Goal: Information Seeking & Learning: Understand process/instructions

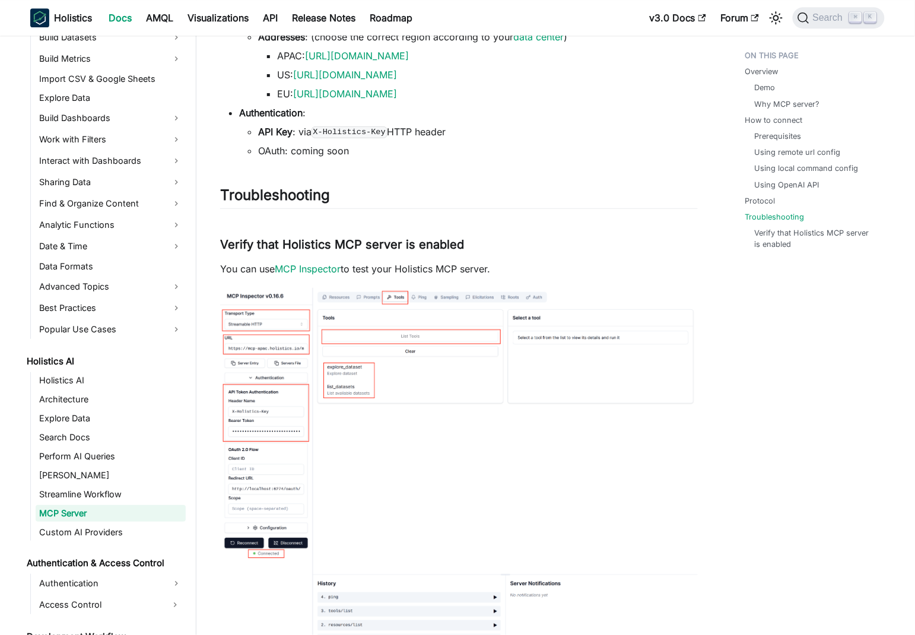
scroll to position [301, 0]
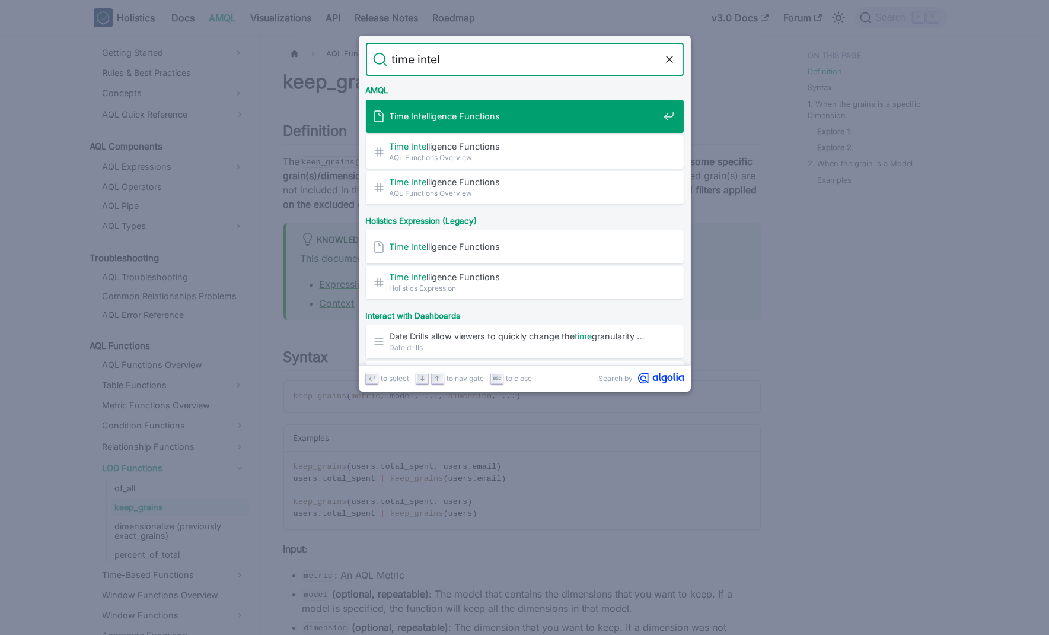
type input "time intell"
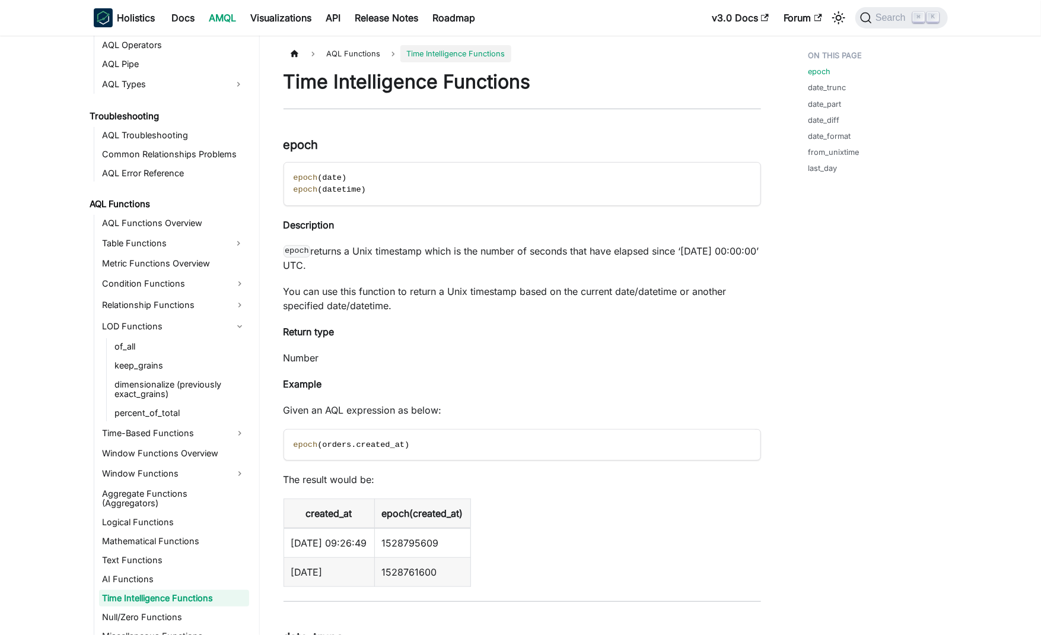
scroll to position [703, 0]
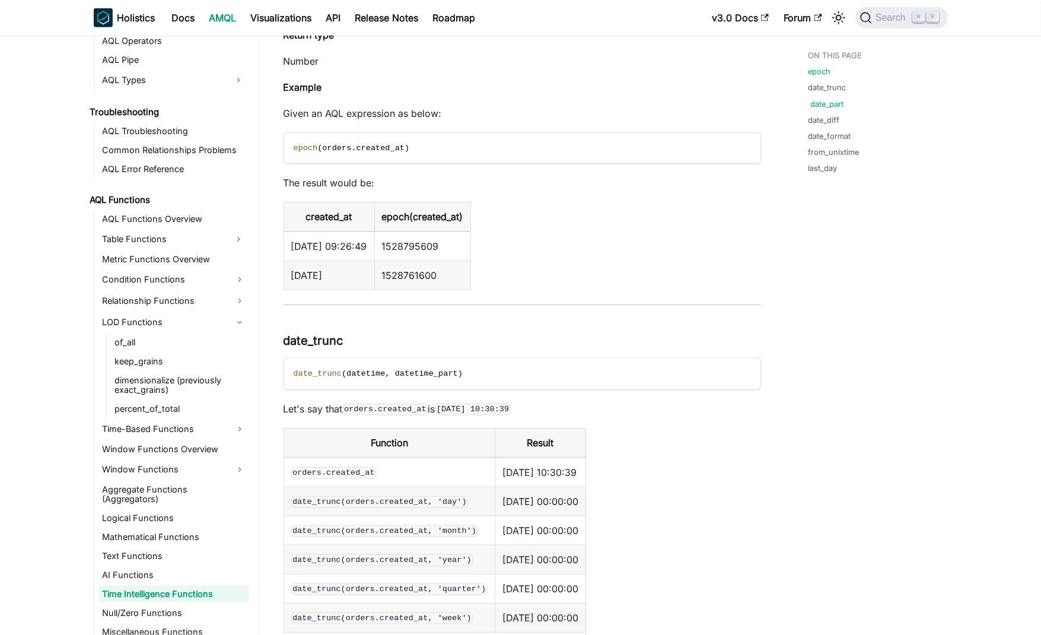
click at [824, 103] on link "date_part" at bounding box center [827, 103] width 33 height 11
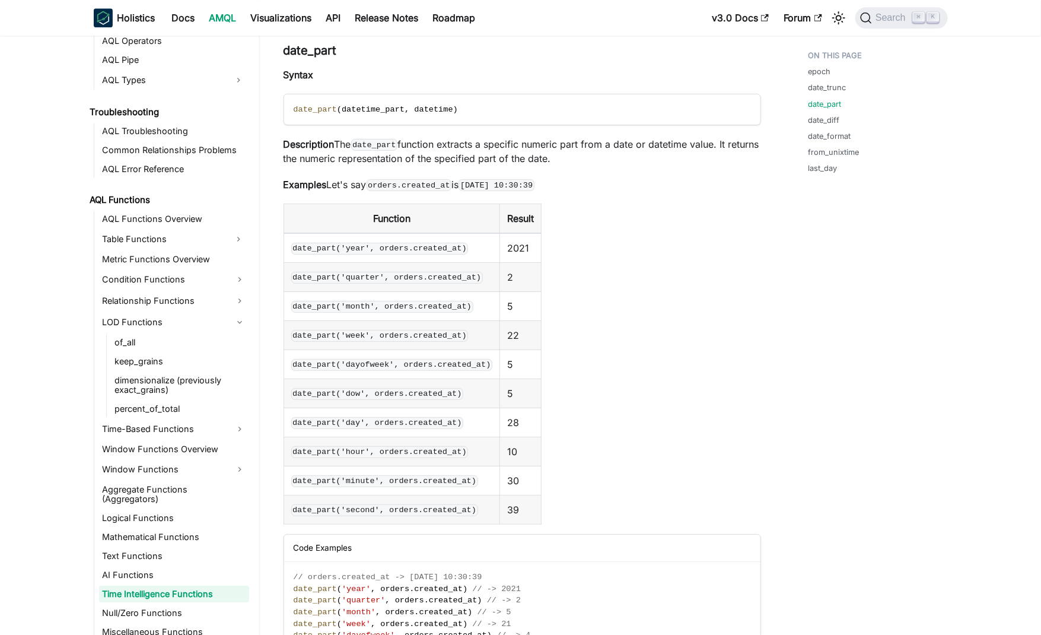
click at [588, 307] on table "Function Result date_part('year', orders.created_at) 2021 date_part('quarter', …" at bounding box center [521, 363] width 477 height 321
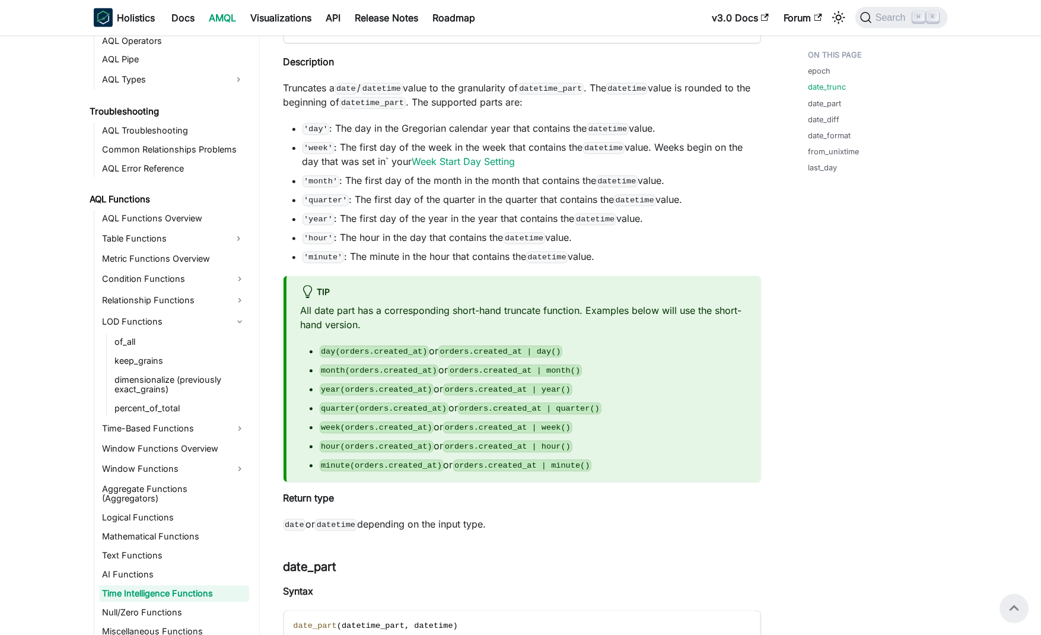
scroll to position [1029, 0]
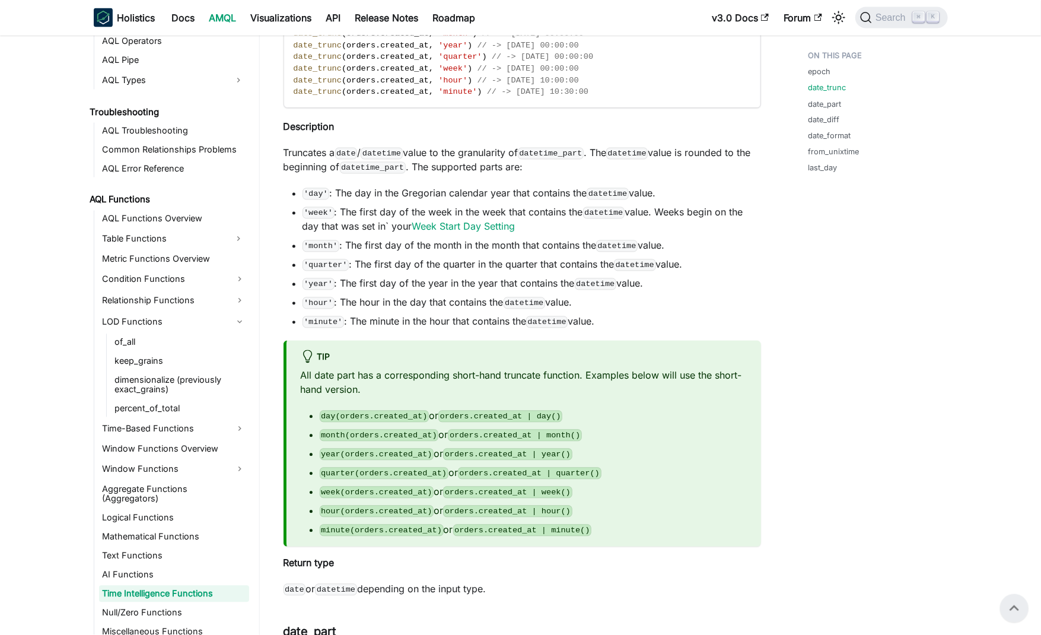
click at [426, 286] on li "'year' : The first day of the year in the year that contains the datetime value." at bounding box center [531, 283] width 458 height 14
click at [489, 278] on li "'year' : The first day of the year in the year that contains the datetime value." at bounding box center [531, 283] width 458 height 14
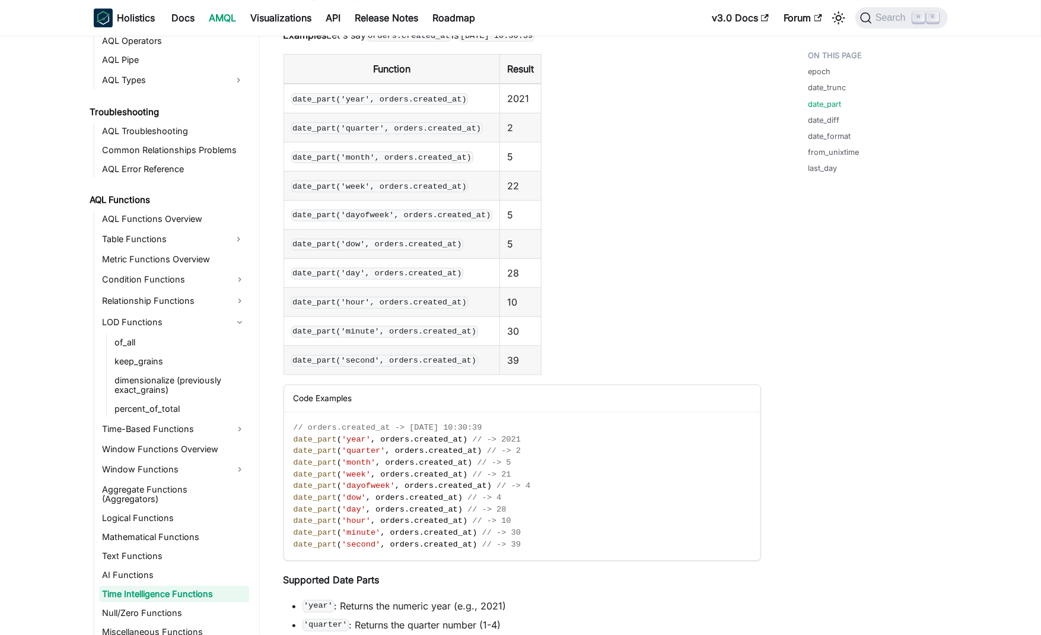
scroll to position [1761, 0]
click at [673, 284] on table "Function Result date_part('year', orders.created_at) 2021 date_part('quarter', …" at bounding box center [521, 213] width 477 height 321
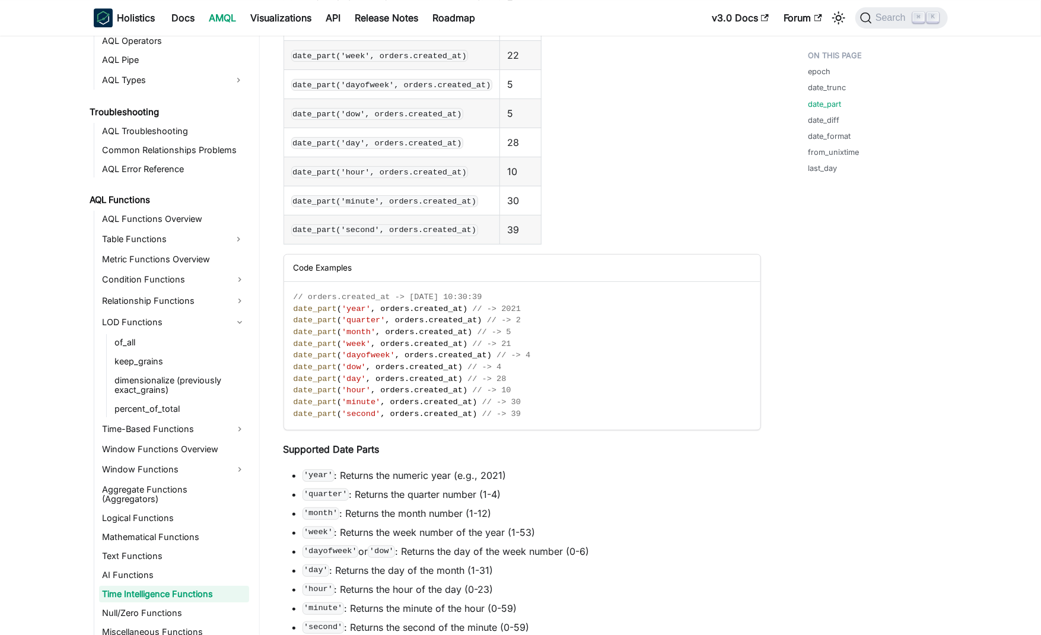
scroll to position [1955, 0]
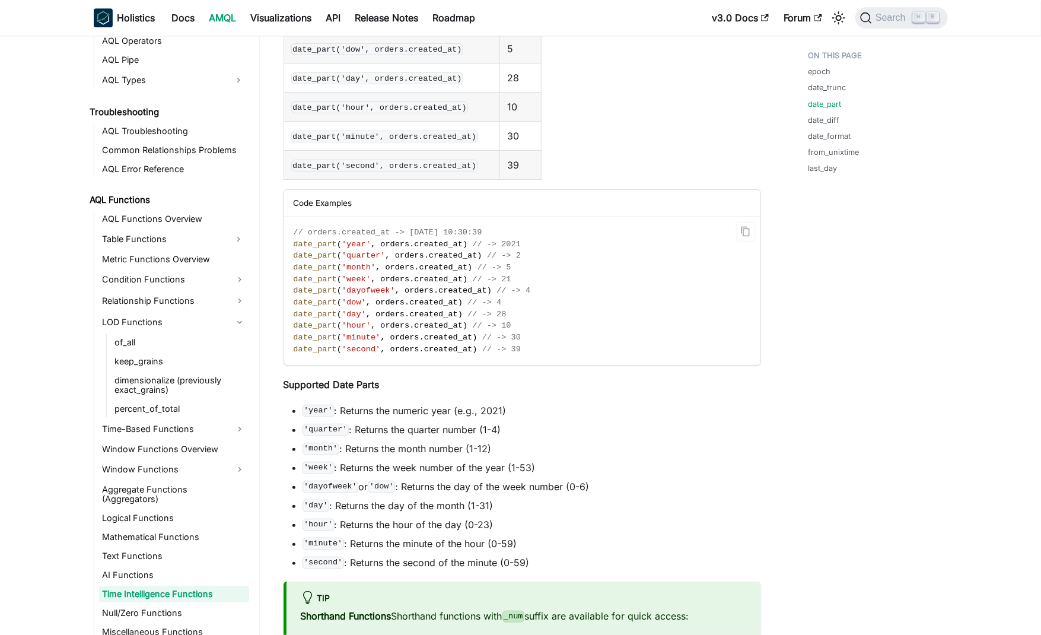
click at [428, 290] on span "orders" at bounding box center [418, 290] width 29 height 9
click at [638, 290] on code "// orders.created_at -> [DATE] 10:30:39 date_part ( 'year' , orders . created_a…" at bounding box center [521, 291] width 474 height 148
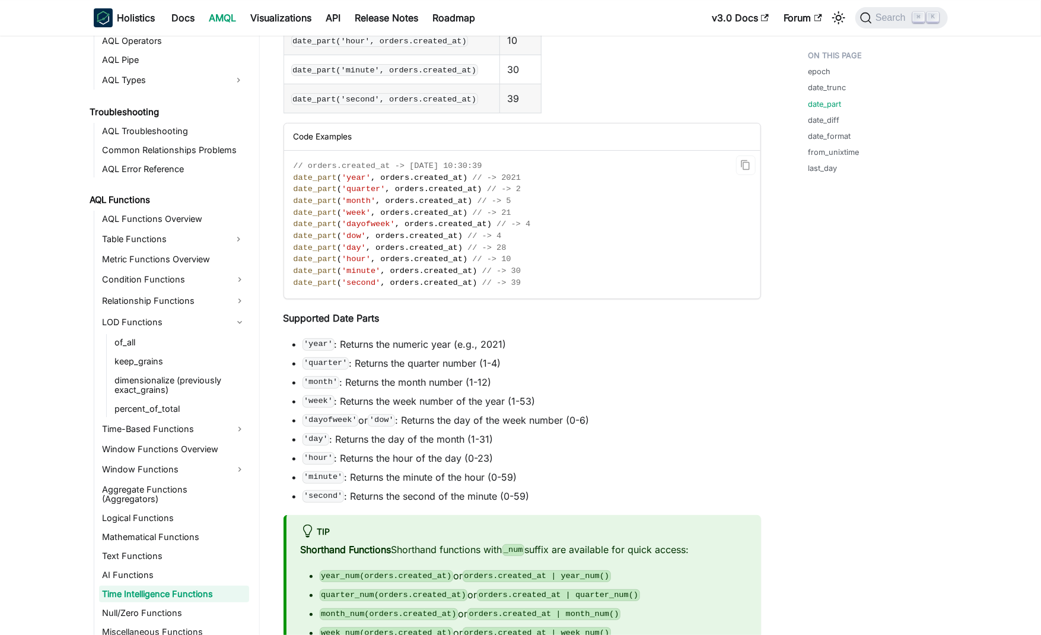
scroll to position [2085, 0]
